Goal: Register for event/course

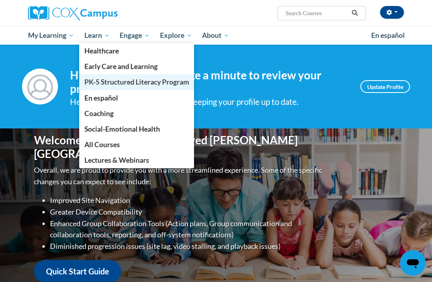
click at [101, 85] on span "PK-5 Structured Literacy Program" at bounding box center [136, 82] width 105 height 8
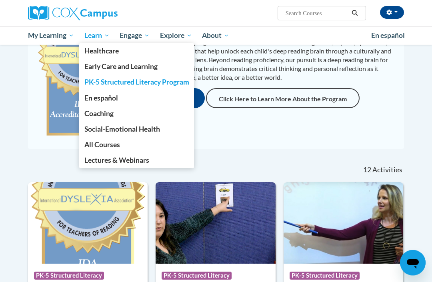
scroll to position [122, 0]
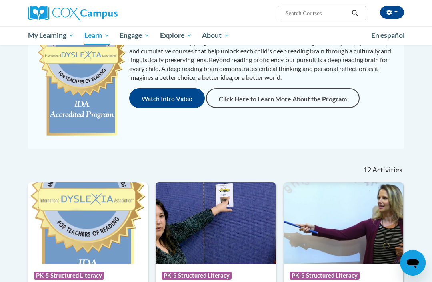
click at [318, 16] on input "Search..." at bounding box center [316, 13] width 64 height 10
click at [309, 10] on input "Search..." at bounding box center [316, 13] width 64 height 10
paste input "Early Literacy: Print Awareness, Phonological Awareness, and Alphabet Knowledge"
type input "Early Literacy: Print Awareness, Phonological Awareness, and Alphabet Knowledge"
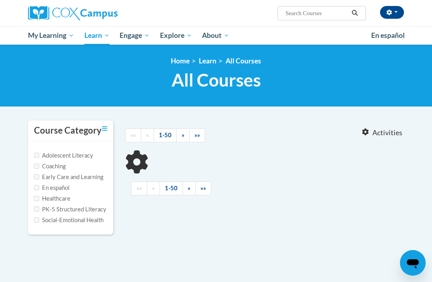
type input "Early Literacy: Print Awareness, Phonological Awareness, and Alphabet Knowledge"
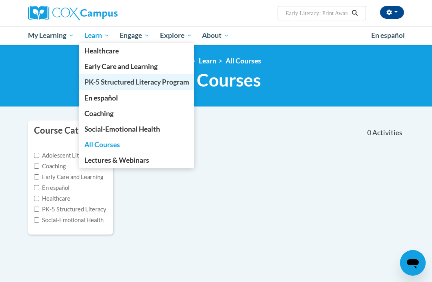
click at [129, 82] on span "PK-5 Structured Literacy Program" at bounding box center [136, 82] width 105 height 8
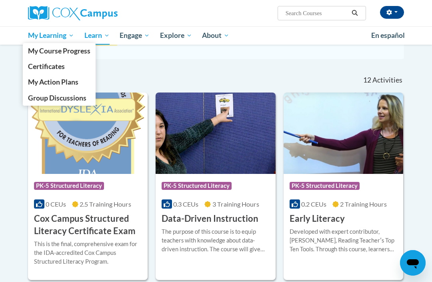
scroll to position [214, 0]
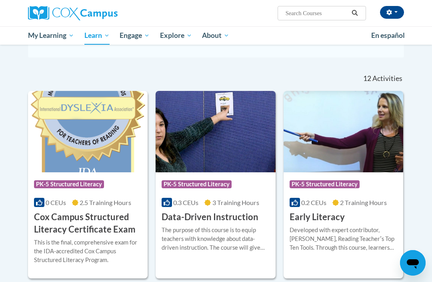
click at [325, 179] on div "Course Category: PK-5 Structured Literacy" at bounding box center [342, 186] width 107 height 18
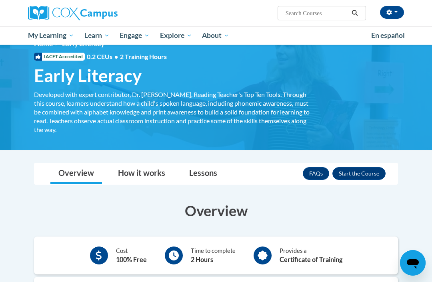
scroll to position [17, 0]
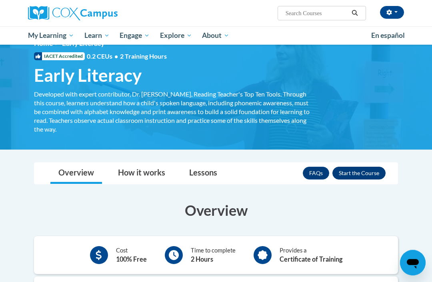
click at [371, 171] on button "Enroll" at bounding box center [358, 173] width 53 height 13
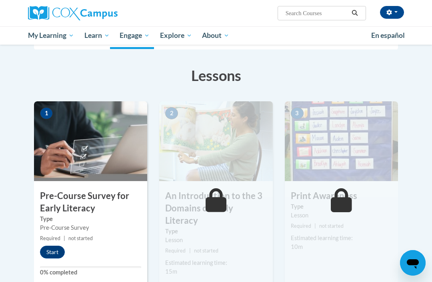
scroll to position [109, 0]
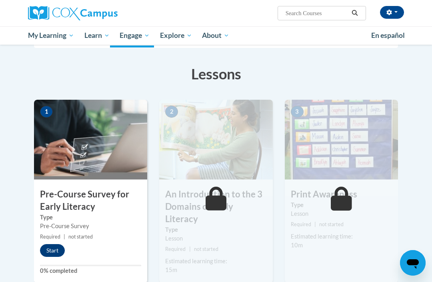
click at [54, 245] on button "Start" at bounding box center [52, 251] width 25 height 13
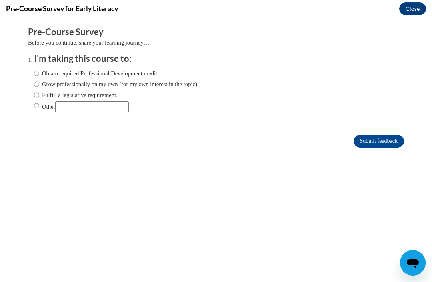
scroll to position [0, 0]
click at [80, 104] on input "Other" at bounding box center [92, 106] width 74 height 11
type input "Class assignment"
click at [36, 107] on input "Other" at bounding box center [36, 105] width 5 height 9
radio input "true"
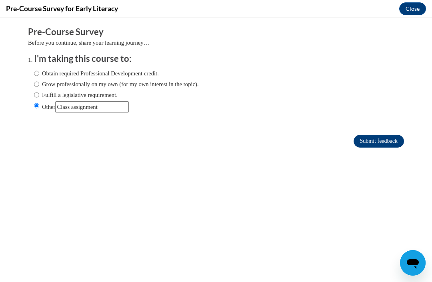
click at [382, 139] on input "Submit feedback" at bounding box center [378, 141] width 50 height 13
click at [382, 136] on input "Submit feedback" at bounding box center [378, 141] width 50 height 13
click at [390, 140] on input "Submit feedback" at bounding box center [378, 141] width 50 height 13
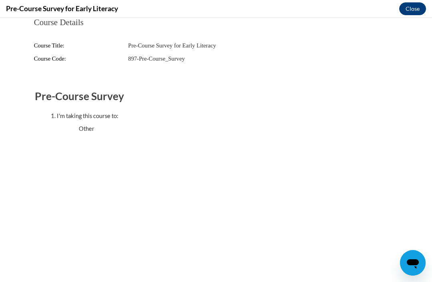
click at [411, 10] on button "Close" at bounding box center [412, 8] width 27 height 13
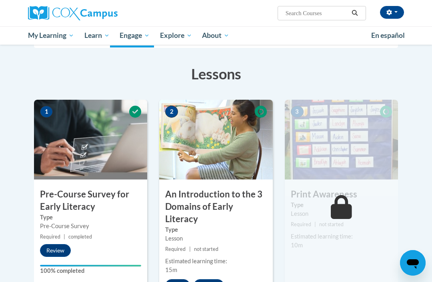
click at [177, 280] on button "Start" at bounding box center [177, 286] width 25 height 13
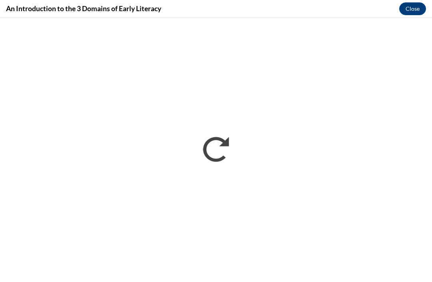
scroll to position [134, 0]
